Goal: Book appointment/travel/reservation

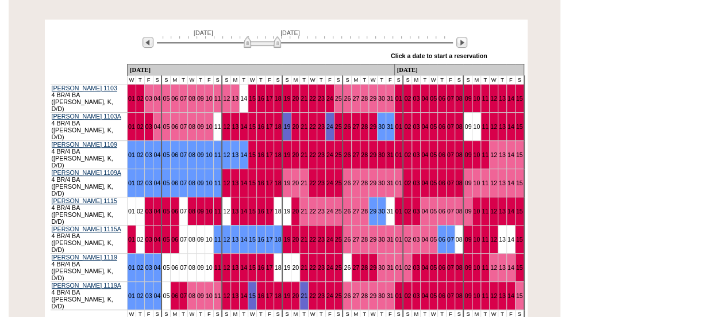
scroll to position [207, 0]
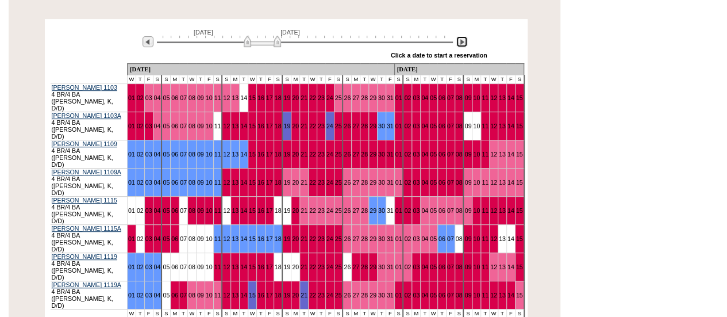
click at [463, 42] on img at bounding box center [462, 41] width 11 height 11
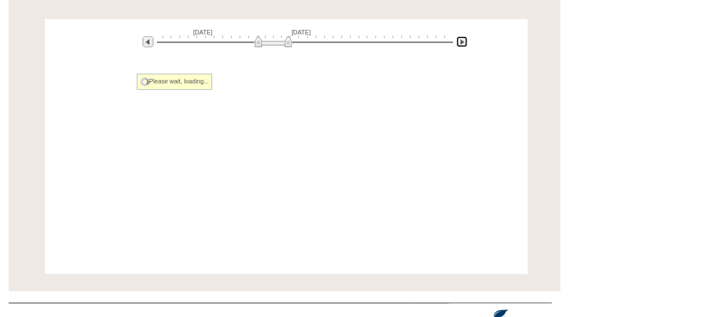
click at [463, 42] on img at bounding box center [462, 41] width 11 height 11
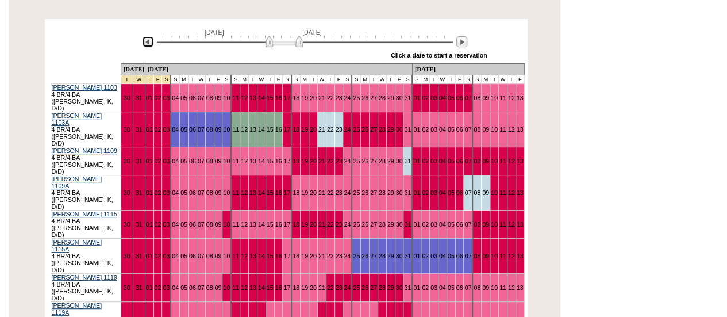
click at [149, 41] on img at bounding box center [148, 41] width 11 height 11
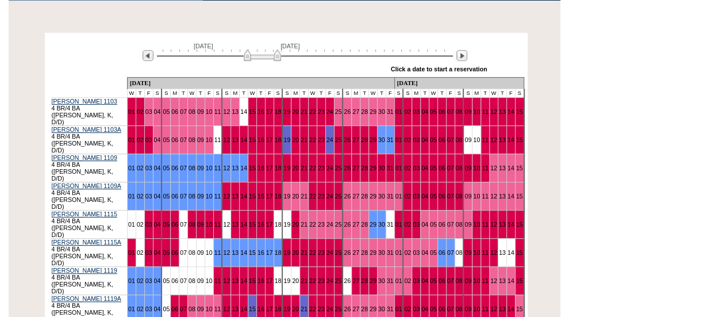
scroll to position [207, 0]
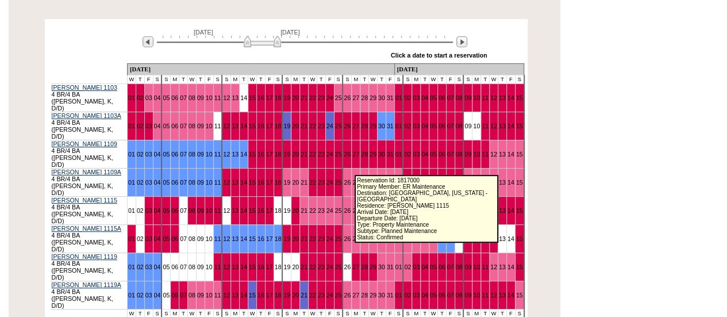
click at [378, 207] on link "30" at bounding box center [381, 210] width 7 height 7
